Goal: Task Accomplishment & Management: Use online tool/utility

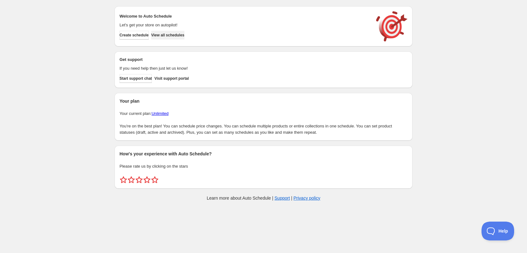
click at [174, 35] on span "View all schedules" at bounding box center [167, 35] width 33 height 5
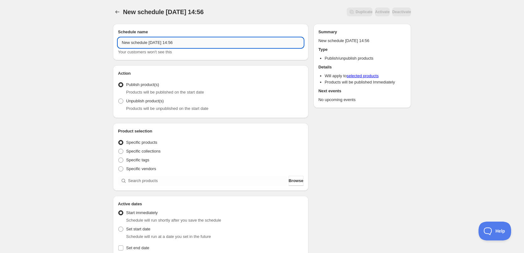
click at [187, 46] on input "New schedule Sep 23 2025 14:56" at bounding box center [210, 43] width 185 height 10
type input "24/09/2025"
click at [60, 74] on div "24/09/2025. This page is ready 24/09/2025 Duplicate Activate Deactivate More ac…" at bounding box center [262, 239] width 524 height 478
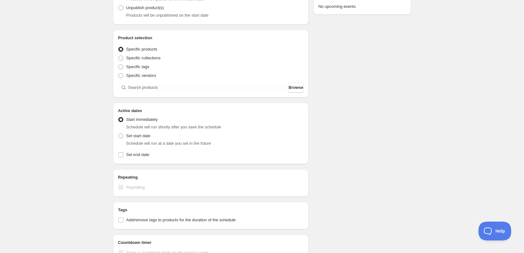
scroll to position [94, 0]
click at [130, 66] on span "Specific tags" at bounding box center [137, 65] width 23 height 5
click at [119, 64] on input "Specific tags" at bounding box center [118, 63] width 0 height 0
radio input "true"
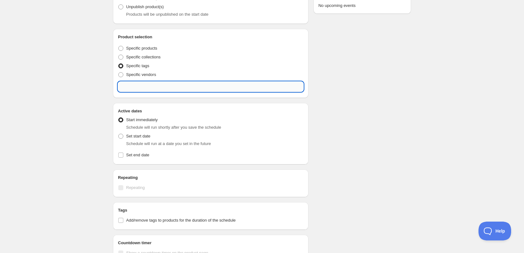
click at [149, 86] on input "text" at bounding box center [210, 87] width 185 height 10
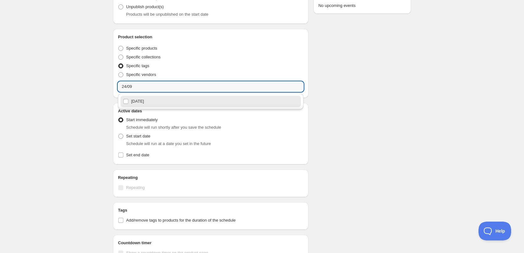
click at [136, 103] on div "24/09/2025" at bounding box center [210, 101] width 175 height 9
type input "24/09/2025"
checkbox input "true"
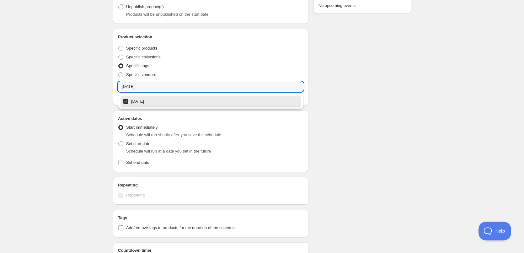
type input "24/09/2025"
click at [97, 124] on div "24/09/2025. This page is ready 24/09/2025 Duplicate Activate Deactivate More ac…" at bounding box center [262, 149] width 524 height 487
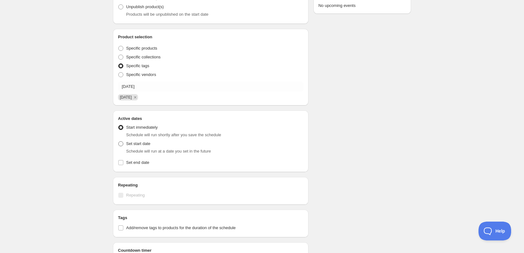
click at [120, 143] on span at bounding box center [120, 143] width 5 height 5
click at [119, 141] on input "Set start date" at bounding box center [118, 141] width 0 height 0
radio input "true"
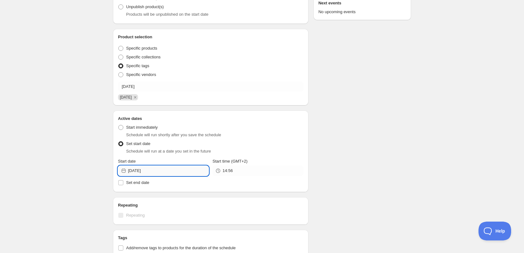
click at [176, 170] on input "[DATE]" at bounding box center [168, 171] width 81 height 10
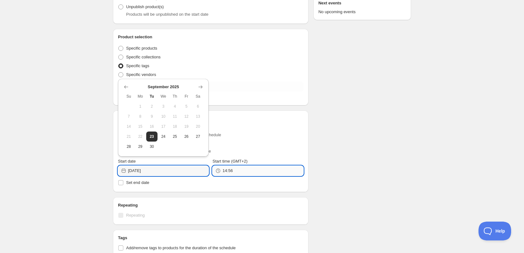
click at [248, 172] on input "14:56" at bounding box center [262, 171] width 81 height 10
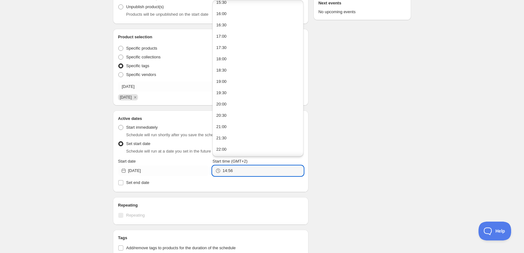
scroll to position [61, 0]
click at [231, 117] on button "22:00" at bounding box center [257, 116] width 87 height 10
type input "22:00"
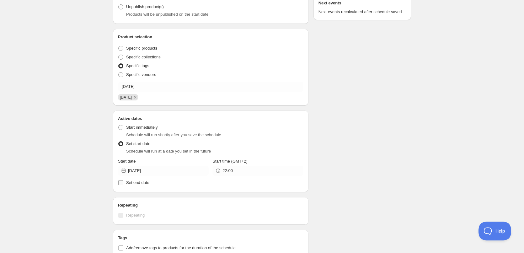
click at [143, 184] on span "Set end date" at bounding box center [137, 182] width 23 height 5
click at [123, 184] on input "Set end date" at bounding box center [120, 182] width 5 height 5
checkbox input "true"
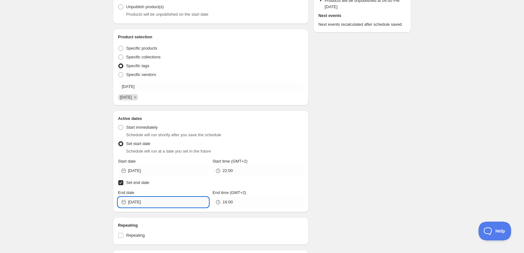
click at [163, 200] on input "[DATE]" at bounding box center [168, 202] width 81 height 10
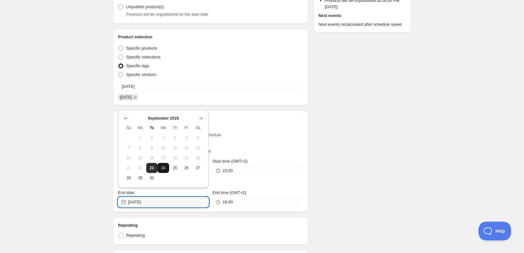
click at [165, 166] on span "24" at bounding box center [163, 167] width 7 height 5
type input "[DATE]"
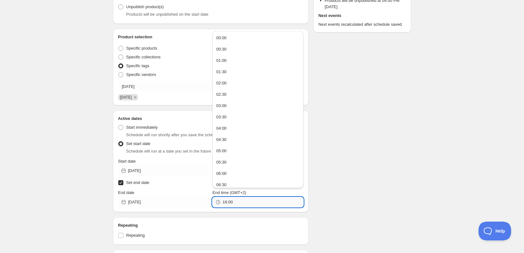
click at [240, 205] on input "16:00" at bounding box center [262, 202] width 81 height 10
click at [229, 145] on button "22:00" at bounding box center [257, 147] width 87 height 10
click at [230, 202] on input "22:00" at bounding box center [262, 202] width 81 height 10
type input "22:10"
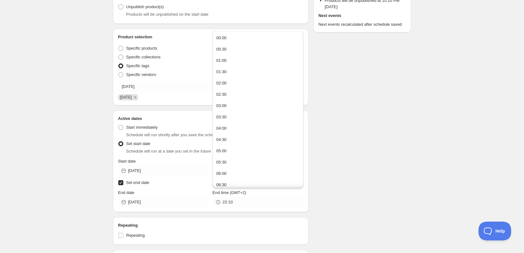
click at [392, 196] on div "Schedule name 24/09/2025 Your customers won't see this Action Action Publish pr…" at bounding box center [259, 188] width 303 height 526
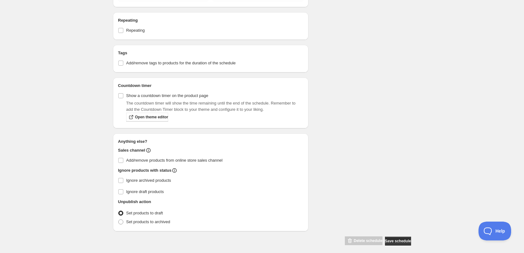
scroll to position [304, 0]
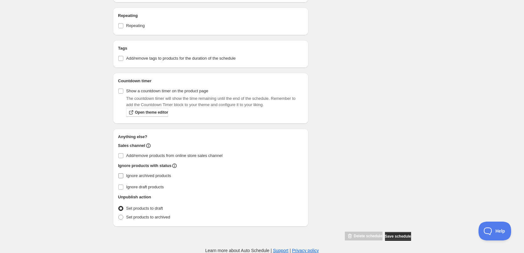
click at [123, 177] on span at bounding box center [121, 176] width 6 height 6
click at [123, 177] on input "Ignore archived products" at bounding box center [120, 175] width 5 height 5
checkbox input "true"
click at [124, 215] on label "Set products to archived" at bounding box center [144, 217] width 52 height 9
click at [119, 215] on input "Set products to archived" at bounding box center [118, 215] width 0 height 0
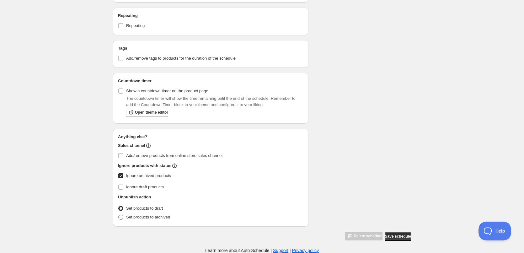
radio input "true"
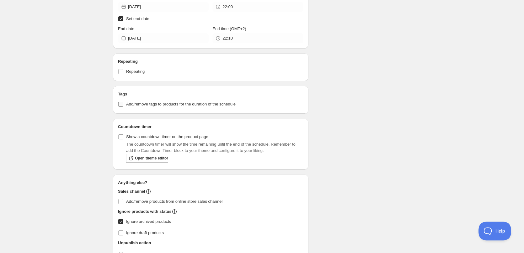
scroll to position [147, 0]
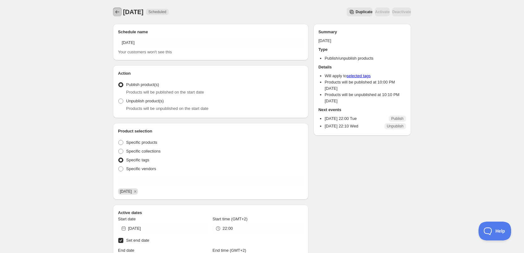
click at [114, 9] on icon "Schedules" at bounding box center [117, 12] width 6 height 6
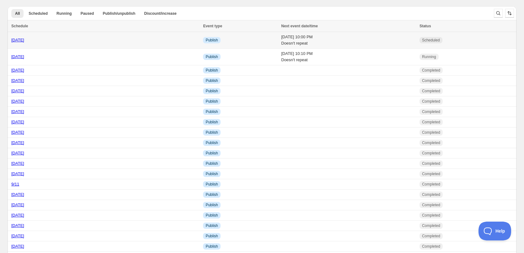
click at [351, 46] on td "Tue 23rd September 25 10:00 PM Doesn't repeat" at bounding box center [348, 40] width 138 height 17
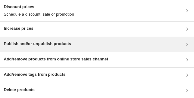
click at [57, 47] on div "Publish and/or unpublish products" at bounding box center [37, 45] width 67 height 8
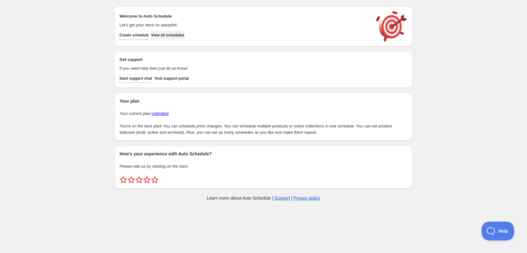
click at [172, 36] on span "View all schedules" at bounding box center [167, 35] width 33 height 5
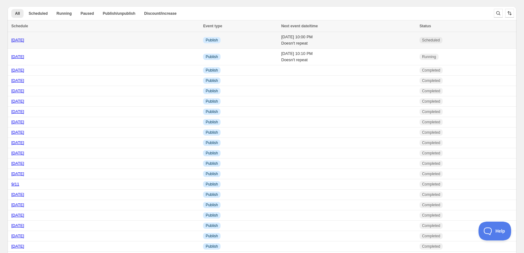
click at [330, 43] on td "Tue 23rd September 25 10:00 PM Doesn't repeat" at bounding box center [348, 40] width 138 height 17
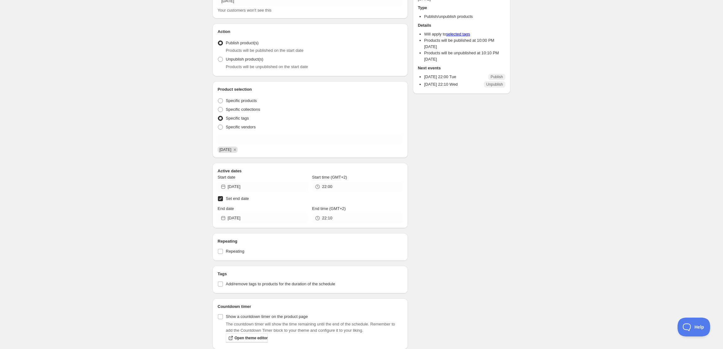
scroll to position [34, 0]
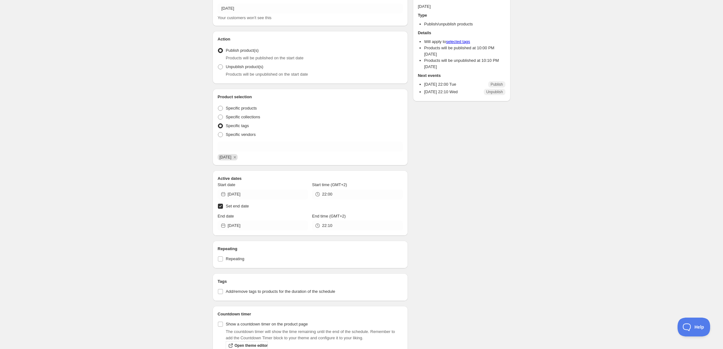
click at [508, 233] on div "Schedule name 24/09/2025 Your customers won't see this Action Action Publish pr…" at bounding box center [359, 229] width 303 height 489
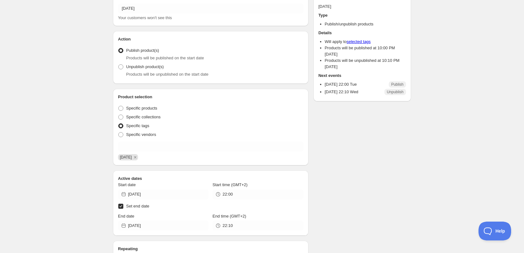
click at [398, 162] on div "Schedule name 24/09/2025 Your customers won't see this Action Action Publish pr…" at bounding box center [259, 229] width 303 height 489
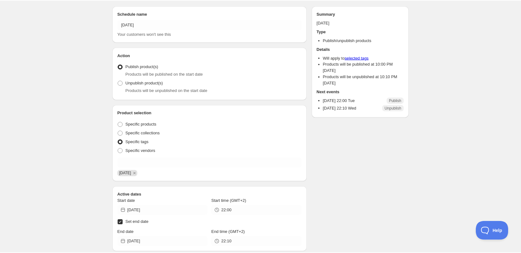
scroll to position [0, 0]
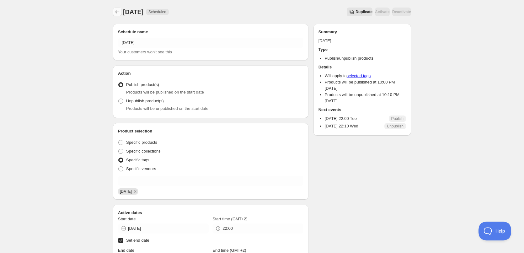
click at [118, 11] on icon "Schedules" at bounding box center [117, 12] width 6 height 6
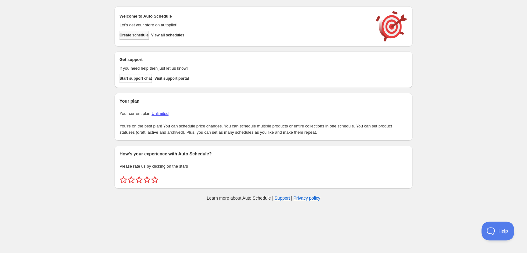
click at [146, 35] on span "Create schedule" at bounding box center [134, 35] width 29 height 5
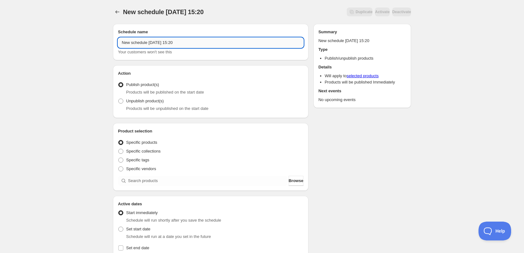
click at [196, 42] on input "New schedule [DATE] 15:20" at bounding box center [210, 43] width 185 height 10
type input "[DATE]"
click at [101, 98] on div "[DATE]. This page is ready [DATE] Duplicate Activate Deactivate More actions Du…" at bounding box center [262, 239] width 524 height 478
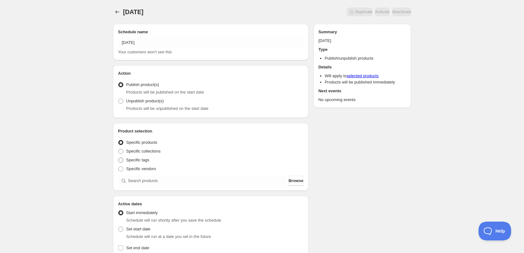
click at [130, 160] on span "Specific tags" at bounding box center [137, 159] width 23 height 5
click at [119, 158] on input "Specific tags" at bounding box center [118, 157] width 0 height 0
radio input "true"
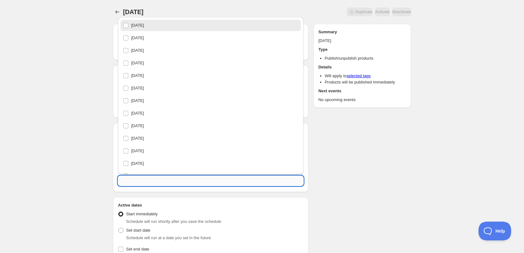
click at [148, 177] on input "text" at bounding box center [210, 181] width 185 height 10
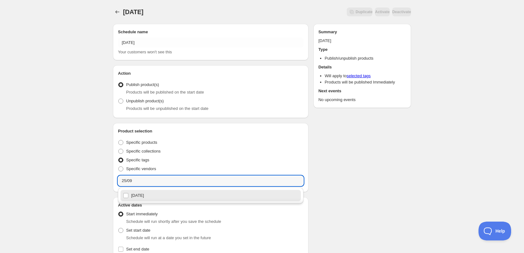
click at [150, 195] on div "[DATE]" at bounding box center [210, 195] width 175 height 9
type input "[DATE]"
checkbox input "true"
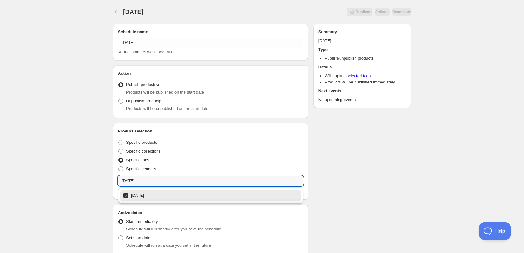
type input "[DATE]"
click at [87, 181] on div "[DATE]. This page is ready [DATE] Duplicate Activate Deactivate More actions Du…" at bounding box center [262, 243] width 524 height 487
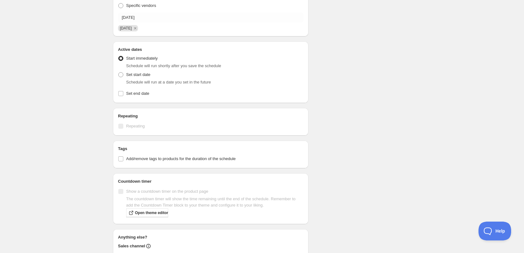
scroll to position [125, 0]
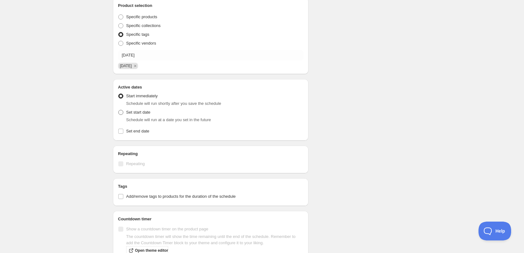
click at [123, 111] on span at bounding box center [120, 112] width 5 height 5
click at [119, 110] on input "Set start date" at bounding box center [118, 110] width 0 height 0
radio input "true"
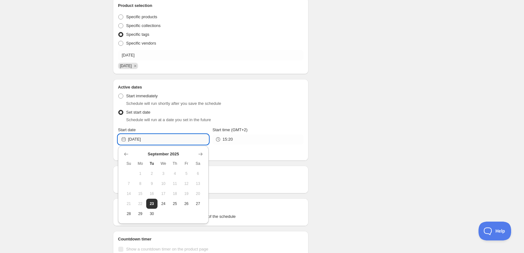
click at [181, 139] on input "[DATE]" at bounding box center [168, 139] width 81 height 10
click at [165, 201] on span "24" at bounding box center [163, 203] width 7 height 5
type input "[DATE]"
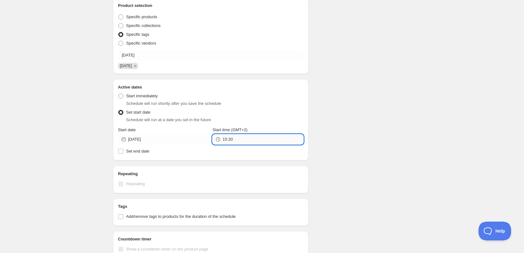
click at [242, 139] on input "15:20" at bounding box center [262, 139] width 81 height 10
click at [234, 85] on button "22:00" at bounding box center [257, 84] width 87 height 10
type input "22:00"
click at [345, 96] on div "Schedule name [DATE] Your customers won't see this Action Action Publish produc…" at bounding box center [259, 131] width 303 height 476
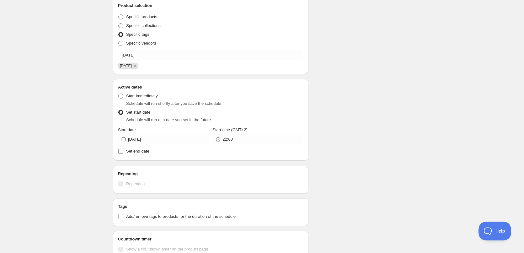
click at [141, 152] on span "Set end date" at bounding box center [137, 151] width 23 height 5
click at [123, 152] on input "Set end date" at bounding box center [120, 151] width 5 height 5
checkbox input "true"
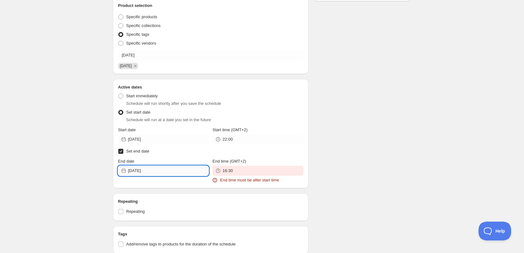
click at [168, 172] on input "[DATE]" at bounding box center [168, 171] width 81 height 10
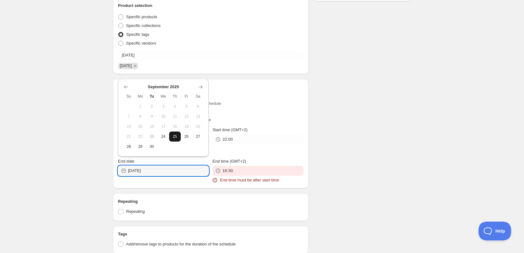
click at [175, 139] on button "25" at bounding box center [175, 136] width 12 height 10
type input "[DATE]"
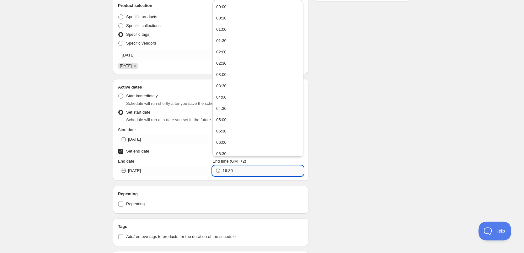
click at [244, 170] on input "16:30" at bounding box center [262, 171] width 81 height 10
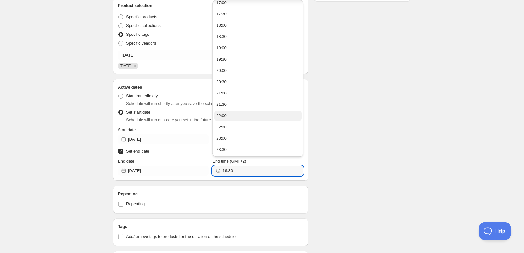
click at [226, 116] on div "22:00" at bounding box center [221, 116] width 10 height 6
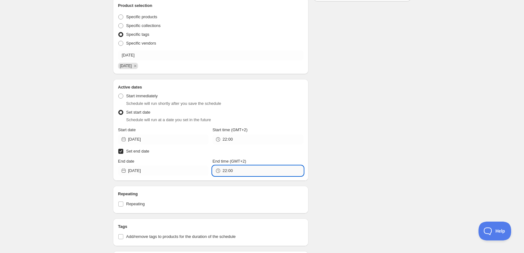
click at [229, 169] on input "22:00" at bounding box center [262, 171] width 81 height 10
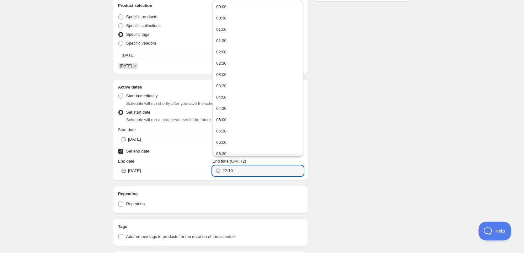
type input "22:10"
click at [351, 124] on div "Schedule name [DATE] Your customers won't see this Action Action Publish produc…" at bounding box center [259, 156] width 303 height 526
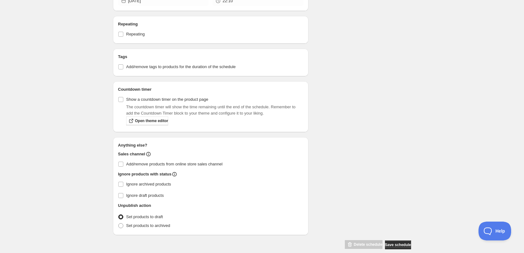
scroll to position [304, 0]
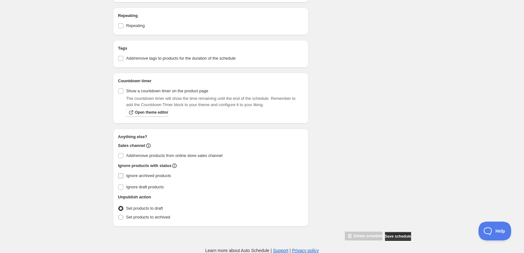
click at [121, 177] on input "Ignore archived products" at bounding box center [120, 175] width 5 height 5
checkbox input "true"
click at [120, 216] on span at bounding box center [120, 217] width 5 height 5
click at [119, 215] on input "Set products to archived" at bounding box center [118, 215] width 0 height 0
radio input "true"
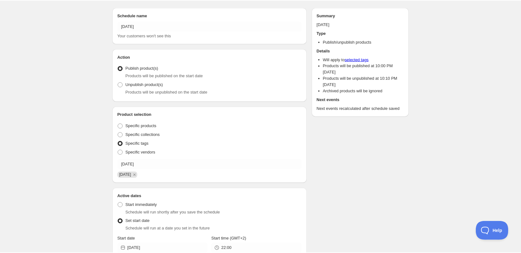
scroll to position [0, 0]
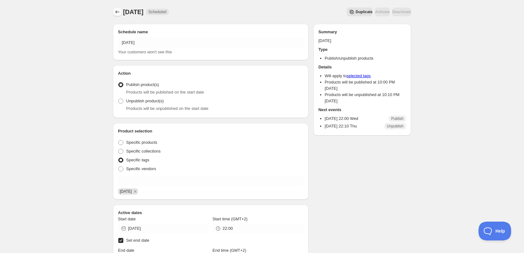
click at [115, 12] on icon "Schedules" at bounding box center [117, 12] width 6 height 6
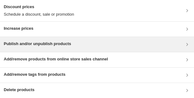
click at [46, 48] on div "Publish and/or unpublish products" at bounding box center [37, 45] width 67 height 8
